Goal: Transaction & Acquisition: Subscribe to service/newsletter

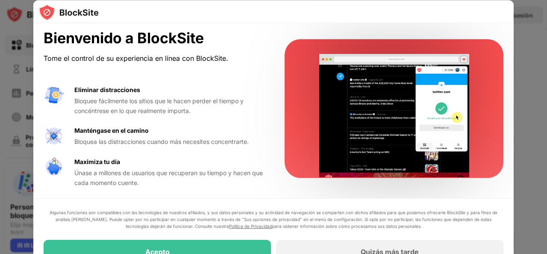
scroll to position [4, 0]
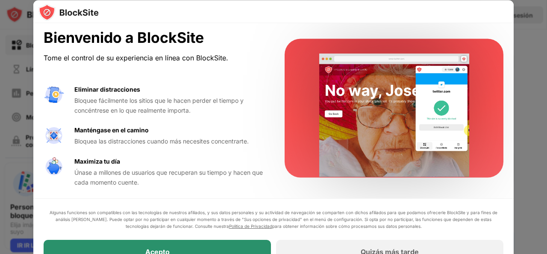
click at [206, 248] on div "Acepto" at bounding box center [157, 251] width 227 height 24
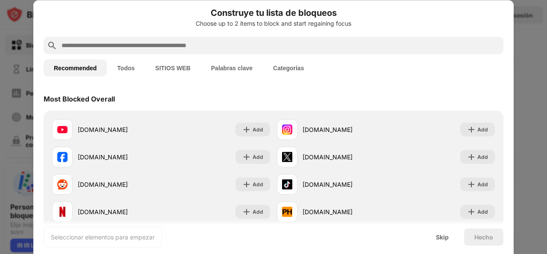
scroll to position [0, 0]
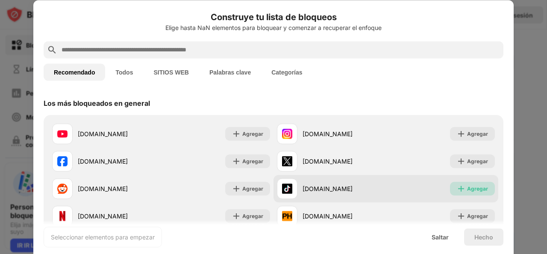
click at [457, 191] on img at bounding box center [461, 188] width 9 height 9
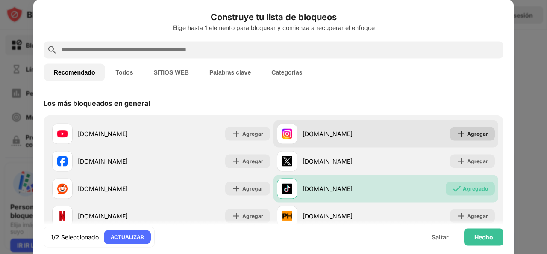
click at [458, 135] on img at bounding box center [461, 133] width 9 height 9
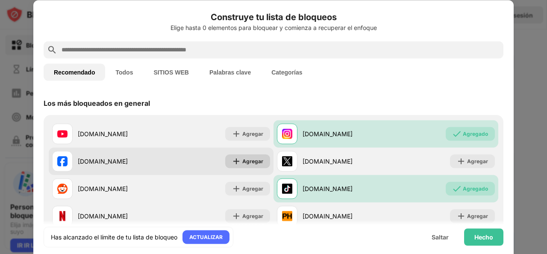
click at [247, 164] on div "Agregar" at bounding box center [252, 160] width 21 height 9
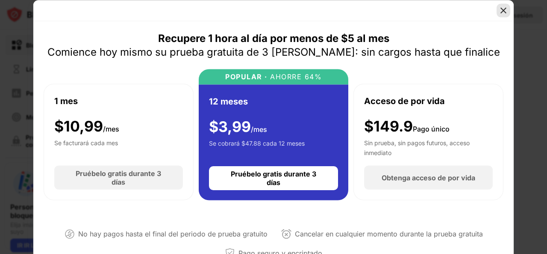
click at [503, 13] on img at bounding box center [503, 10] width 9 height 9
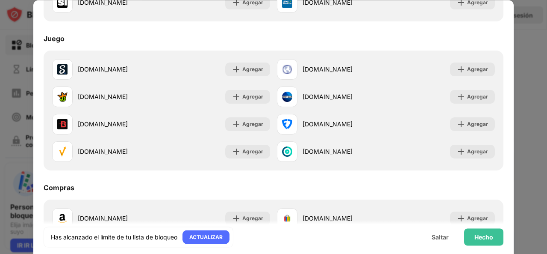
scroll to position [826, 0]
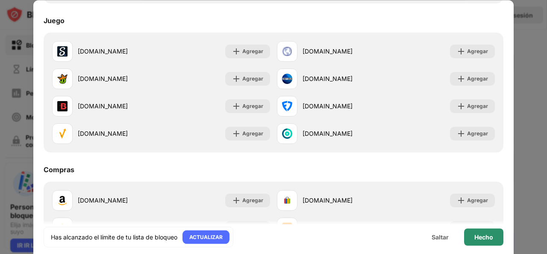
click at [492, 240] on div "Hecho" at bounding box center [483, 236] width 39 height 17
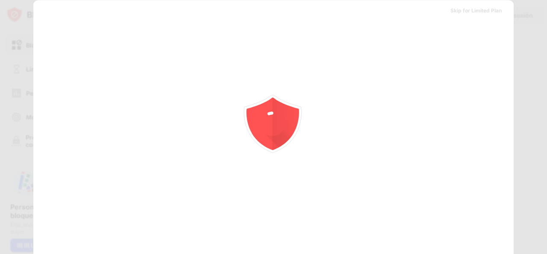
scroll to position [0, 0]
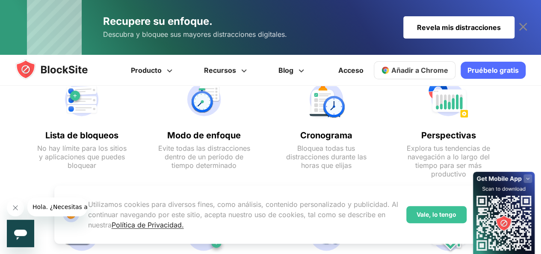
scroll to position [705, 0]
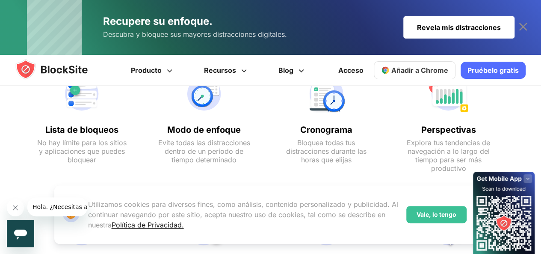
click at [21, 204] on button "Cerrar mensaje de la compañía" at bounding box center [15, 207] width 17 height 17
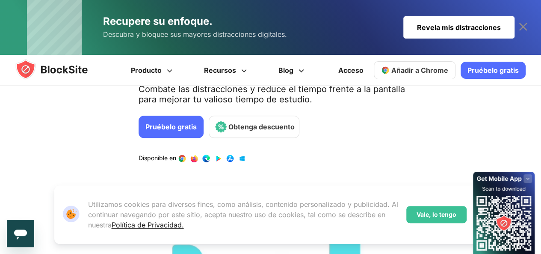
scroll to position [174, 0]
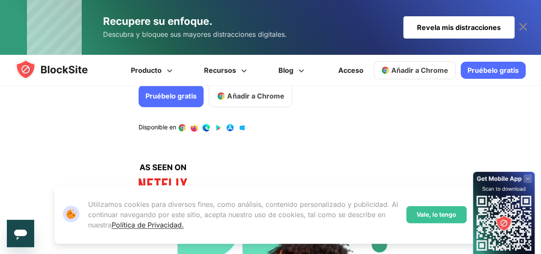
click at [472, 66] on font "Pruébelo gratis" at bounding box center [492, 70] width 51 height 9
